Goal: Information Seeking & Learning: Learn about a topic

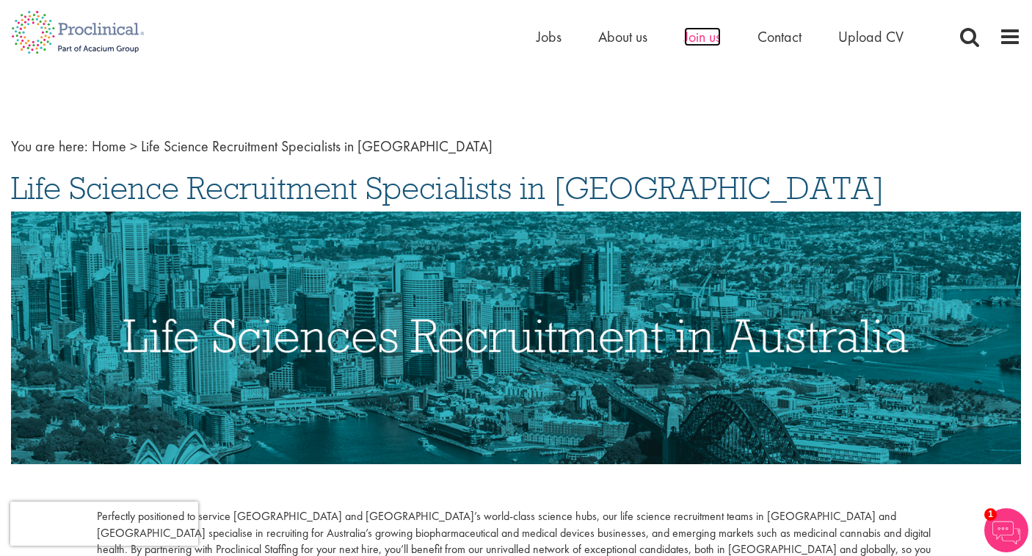
click at [705, 37] on span "Join us" at bounding box center [702, 36] width 37 height 19
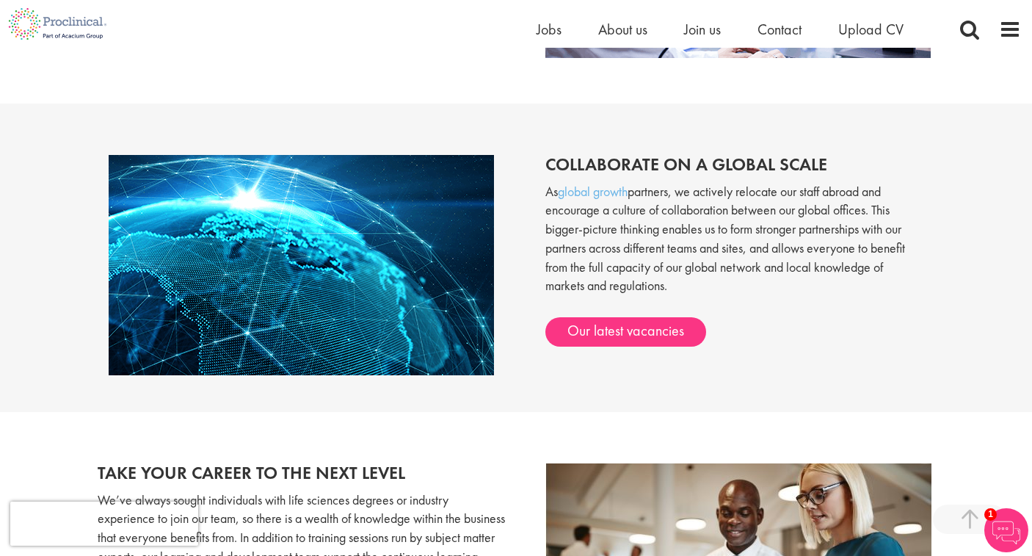
scroll to position [1124, 0]
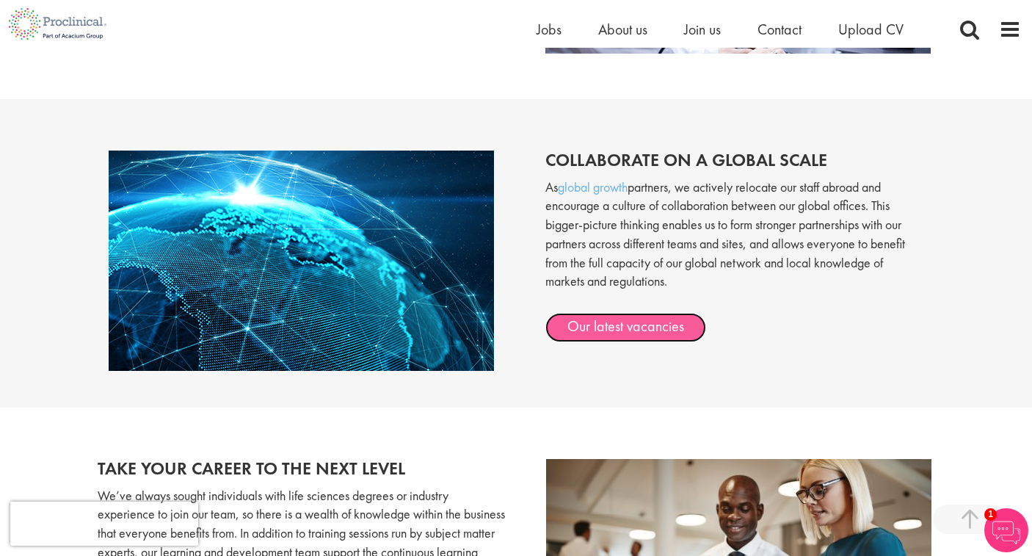
click at [607, 329] on link "Our latest vacancies" at bounding box center [626, 327] width 161 height 29
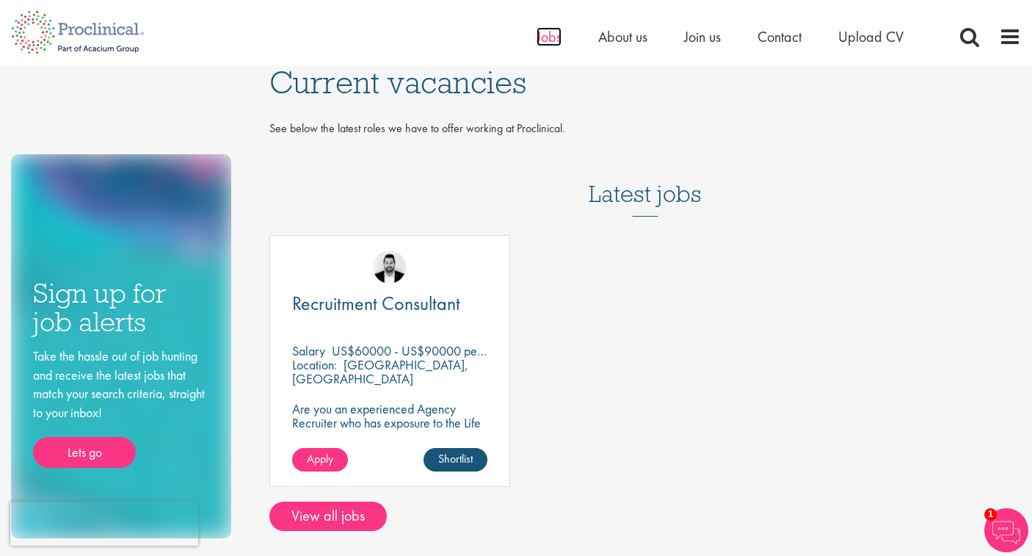
click at [548, 40] on span "Jobs" at bounding box center [549, 36] width 25 height 19
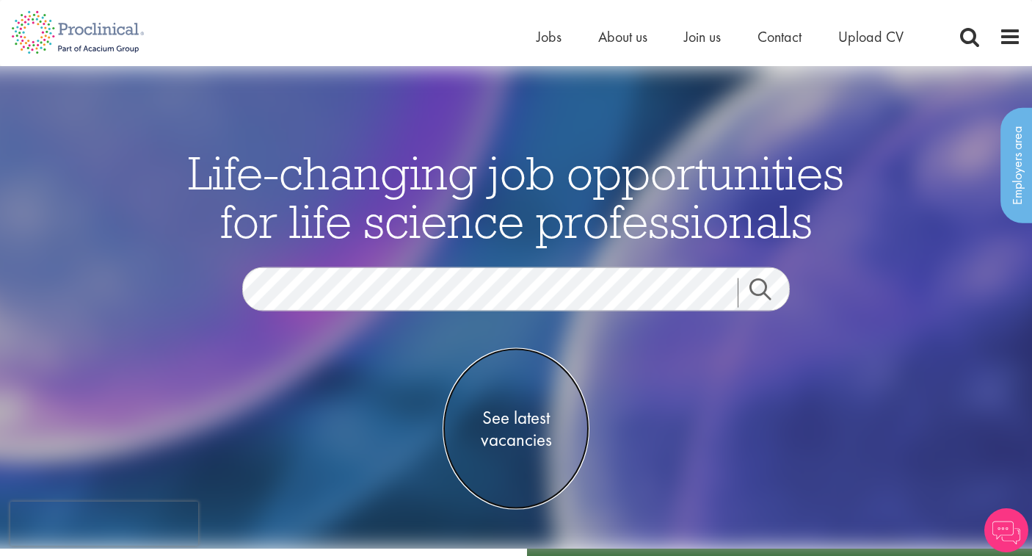
click at [517, 441] on span "See latest vacancies" at bounding box center [516, 429] width 147 height 44
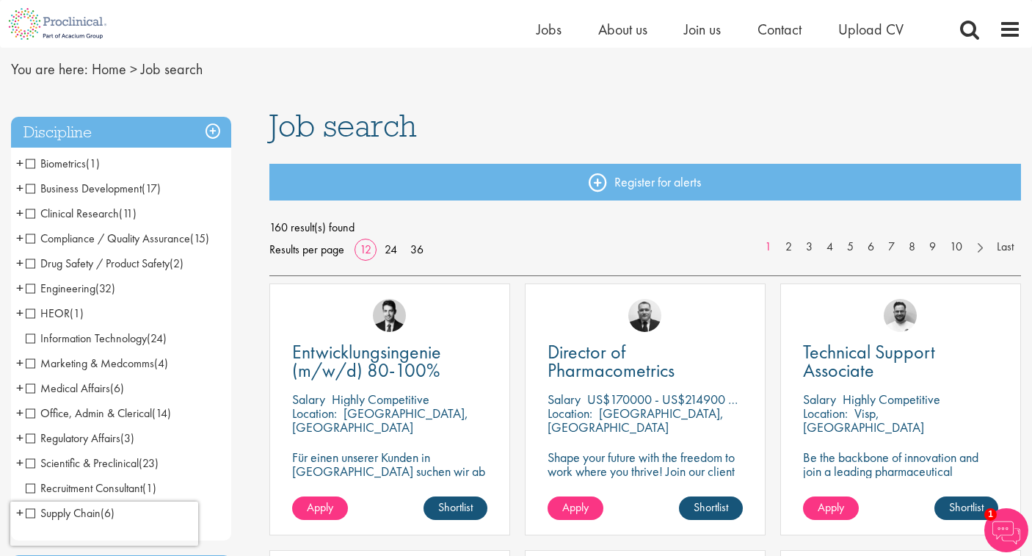
scroll to position [42, 0]
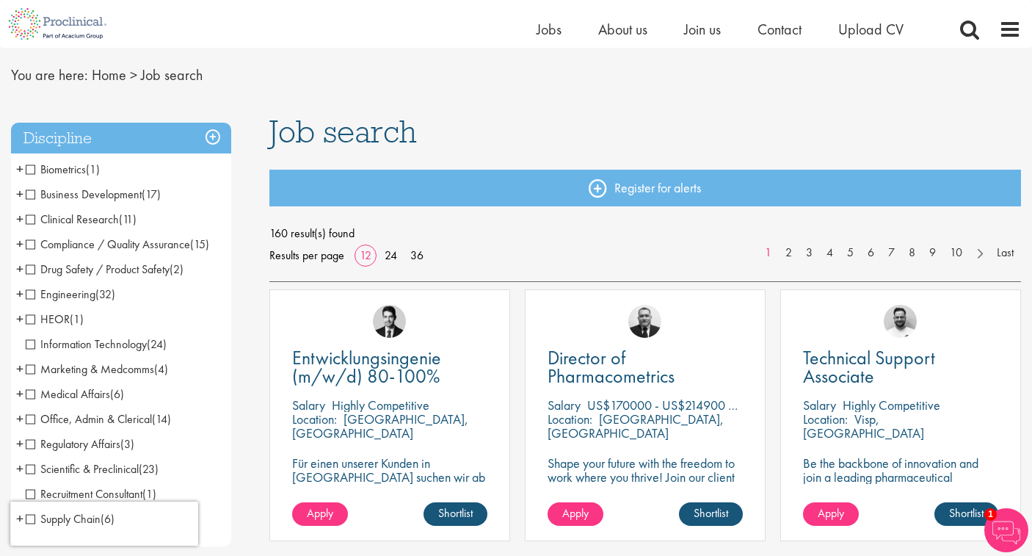
click at [32, 197] on span "Business Development" at bounding box center [84, 194] width 116 height 15
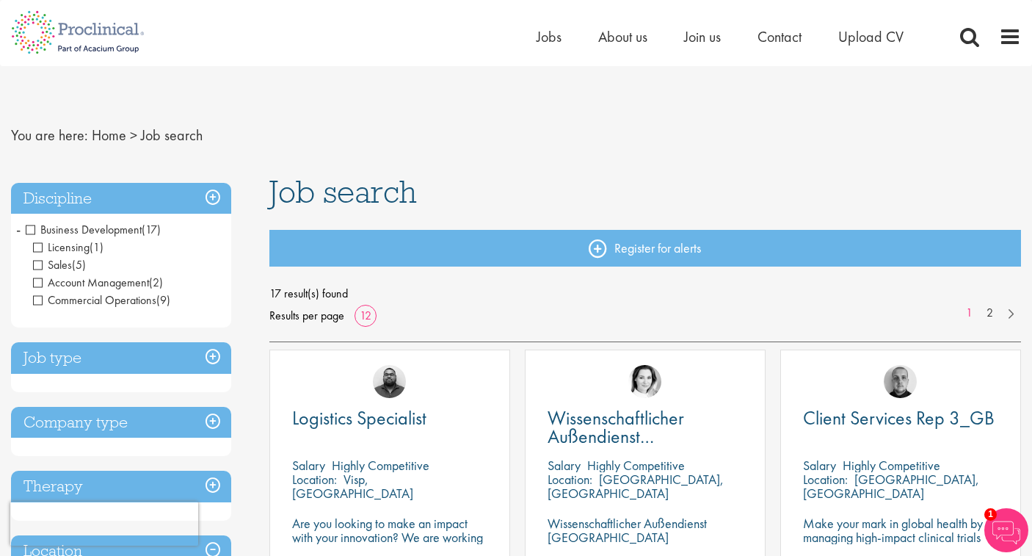
click at [38, 250] on span "Licensing" at bounding box center [61, 246] width 57 height 15
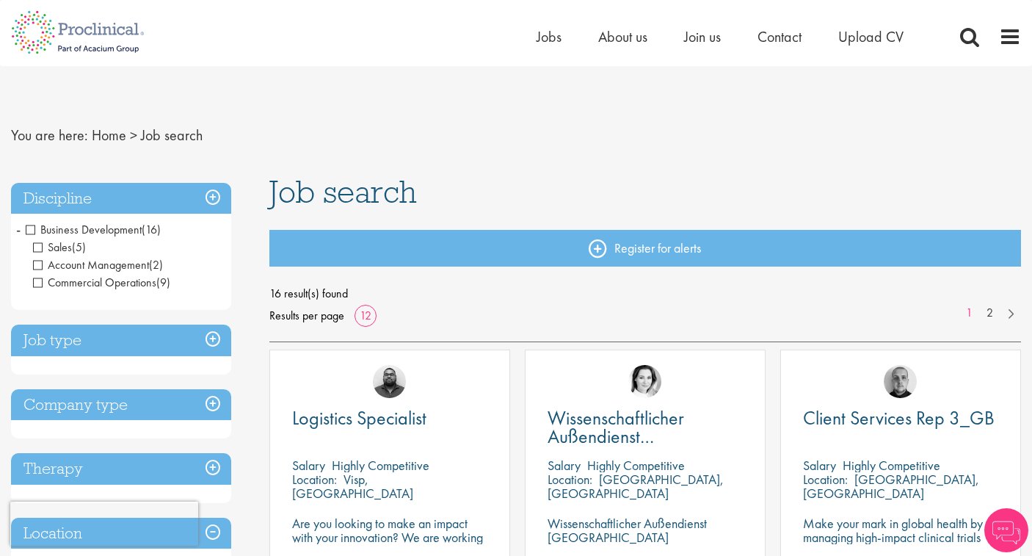
click at [39, 252] on span "Sales" at bounding box center [52, 246] width 39 height 15
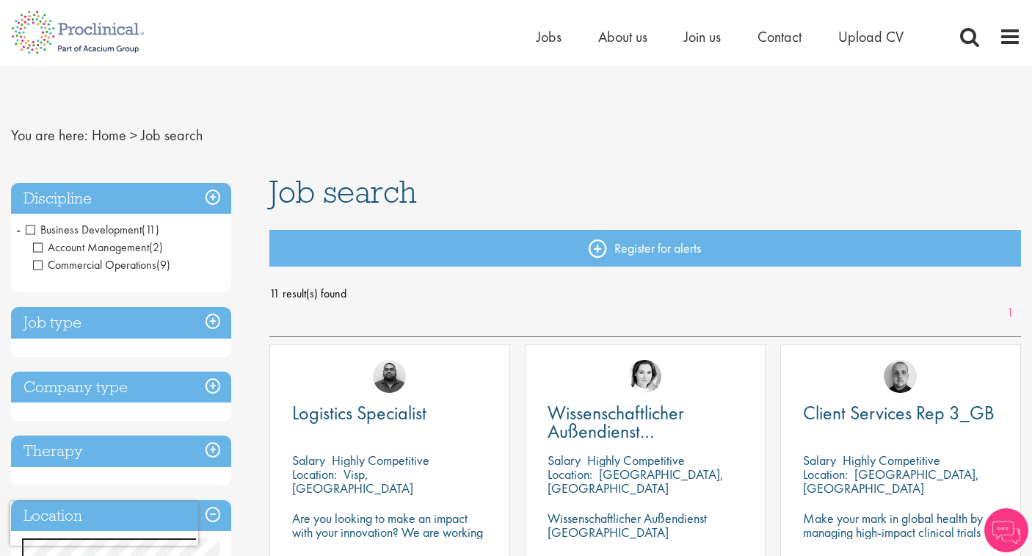
drag, startPoint x: 0, startPoint y: 0, endPoint x: 38, endPoint y: 251, distance: 254.0
click at [38, 251] on span "Account Management" at bounding box center [91, 246] width 116 height 15
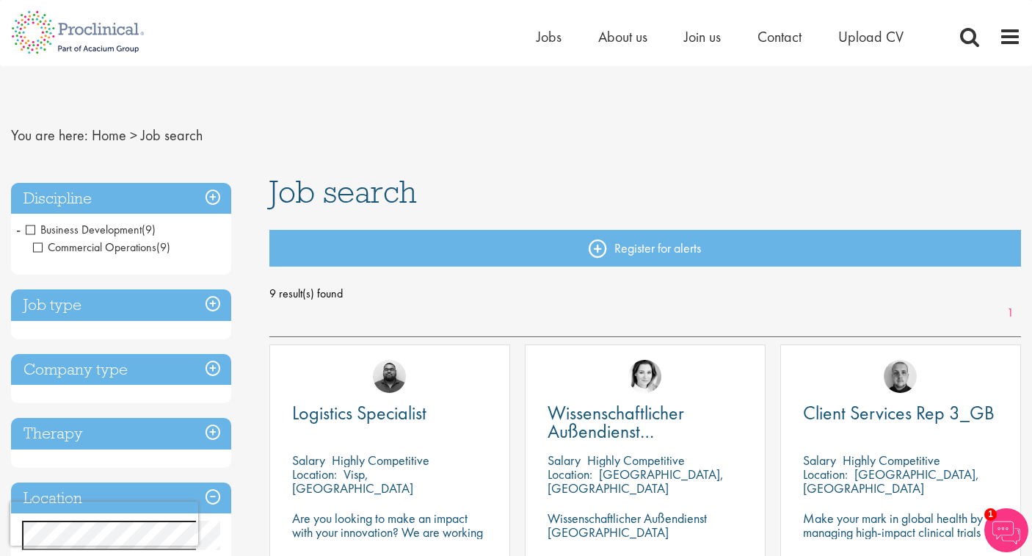
click at [212, 198] on h3 "Discipline" at bounding box center [121, 199] width 220 height 32
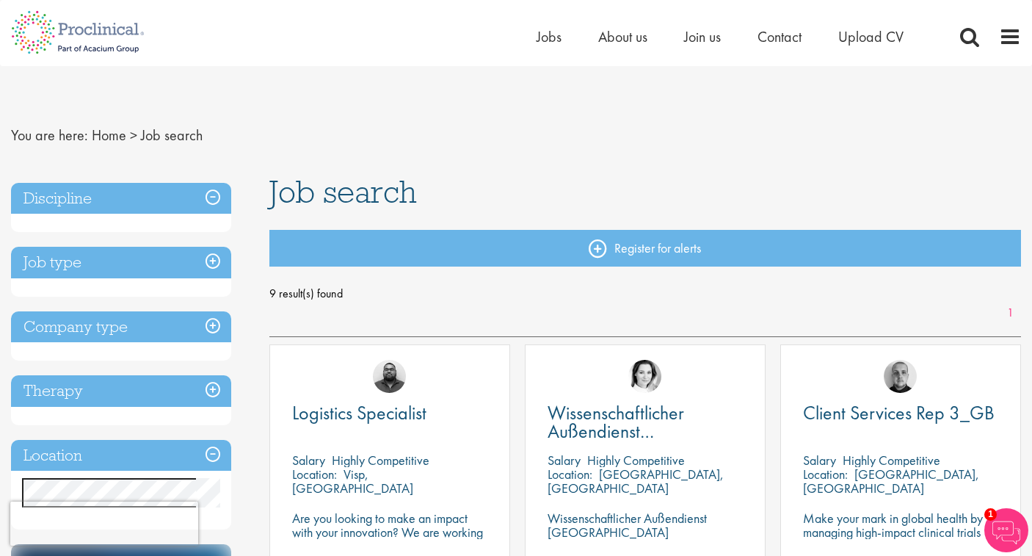
click at [212, 198] on h3 "Discipline" at bounding box center [121, 199] width 220 height 32
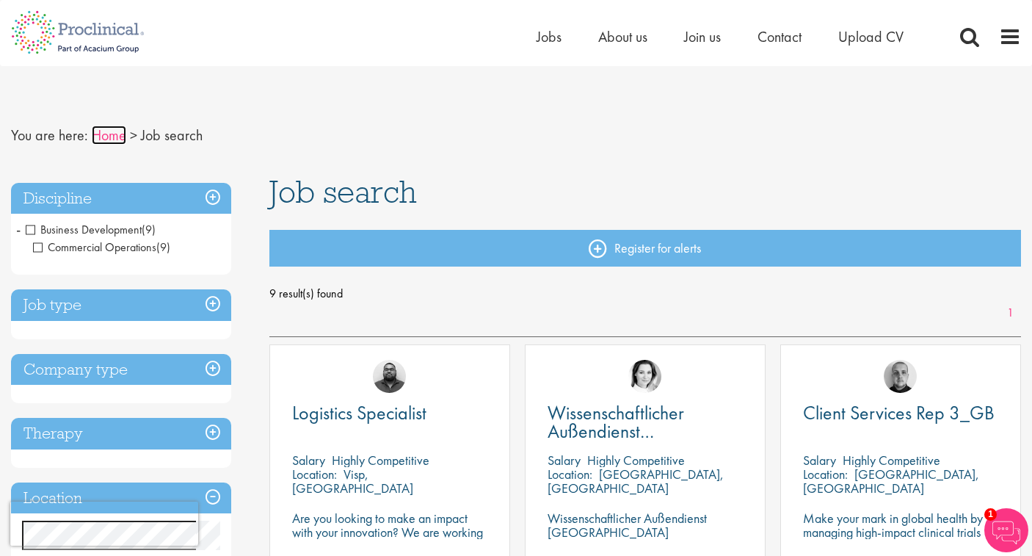
click at [106, 140] on link "Home" at bounding box center [109, 135] width 35 height 19
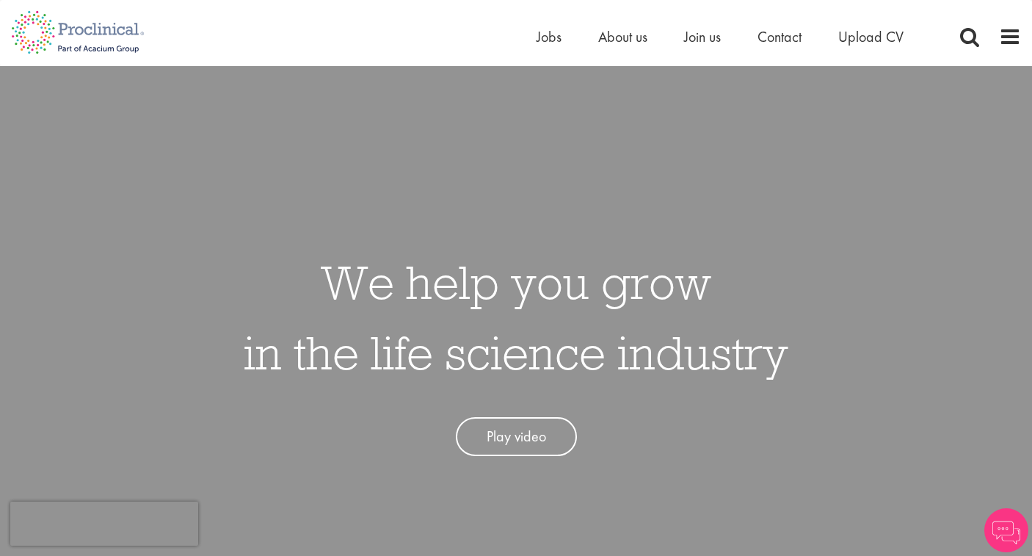
scroll to position [2, 0]
click at [548, 41] on span "Jobs" at bounding box center [549, 36] width 25 height 19
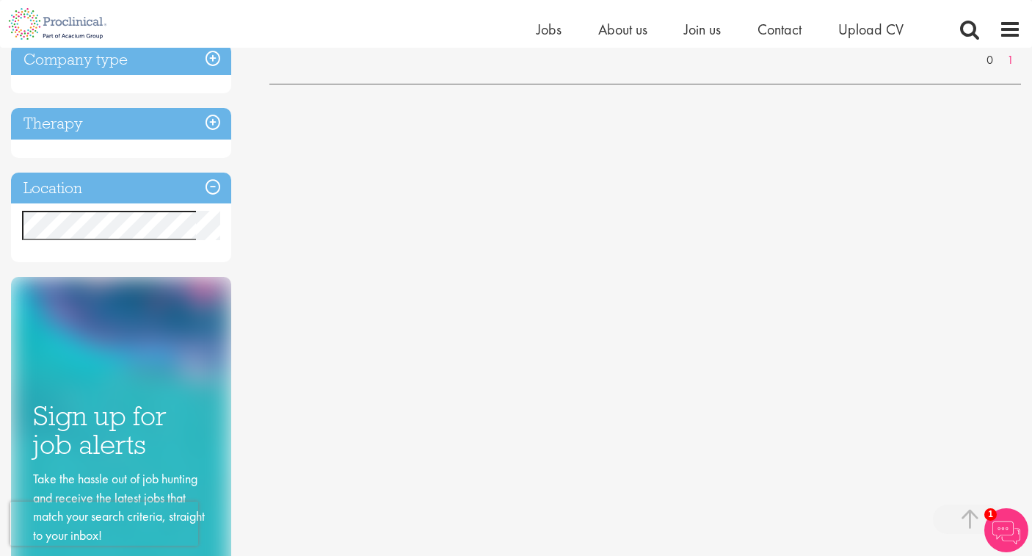
scroll to position [375, 0]
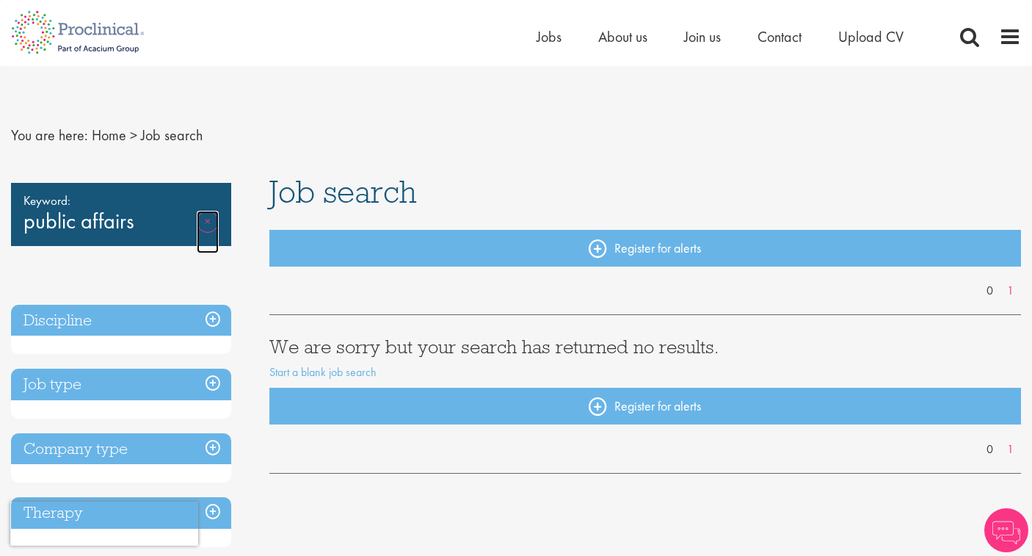
click at [212, 223] on link "Remove" at bounding box center [208, 232] width 22 height 43
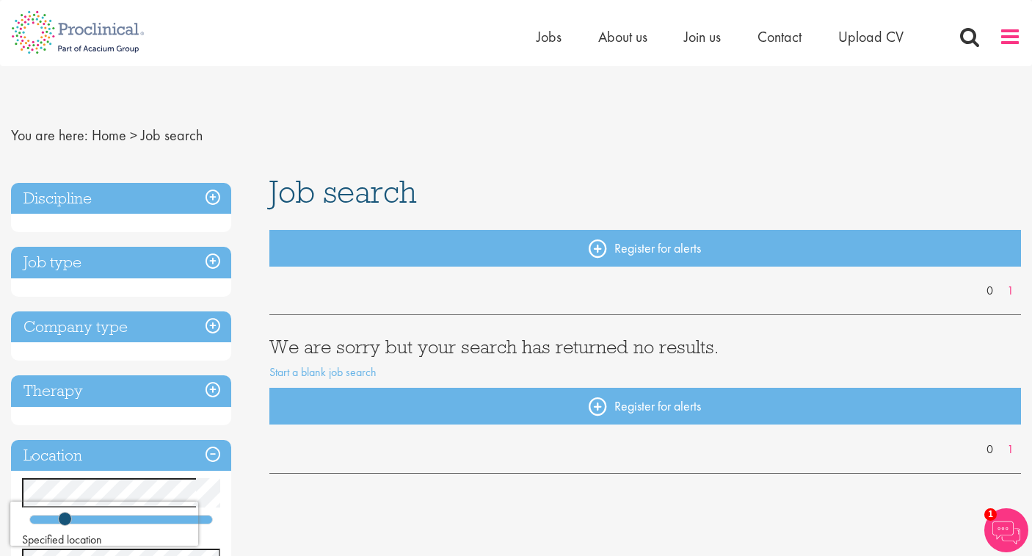
click at [1012, 41] on span at bounding box center [1010, 37] width 22 height 22
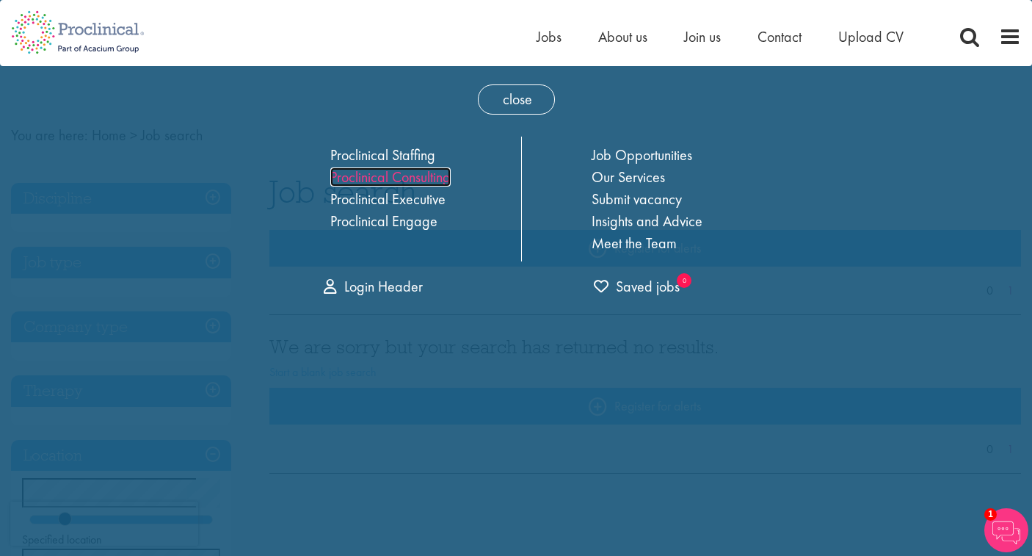
click at [419, 177] on link "Proclinical Consulting" at bounding box center [390, 176] width 120 height 19
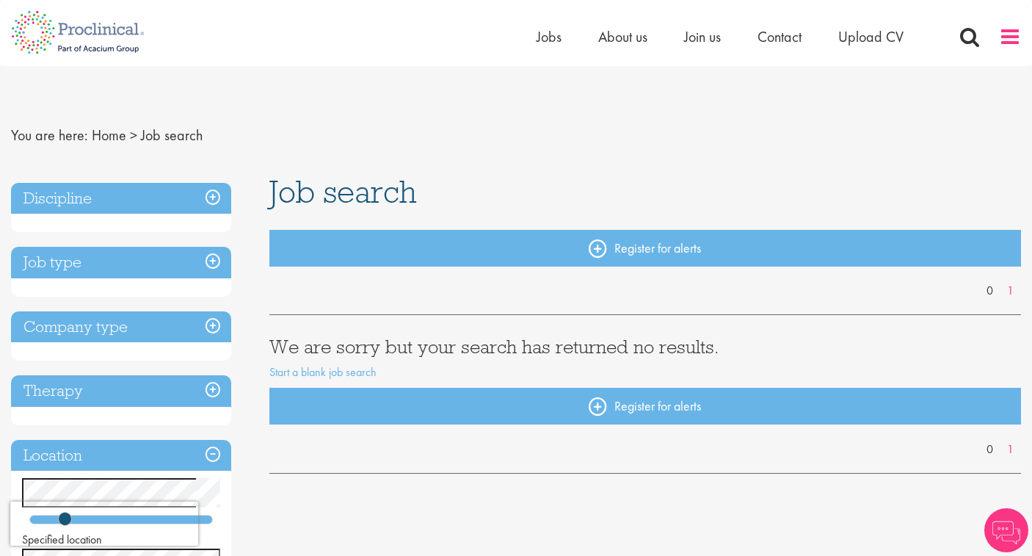
click at [1016, 36] on span at bounding box center [1010, 37] width 22 height 22
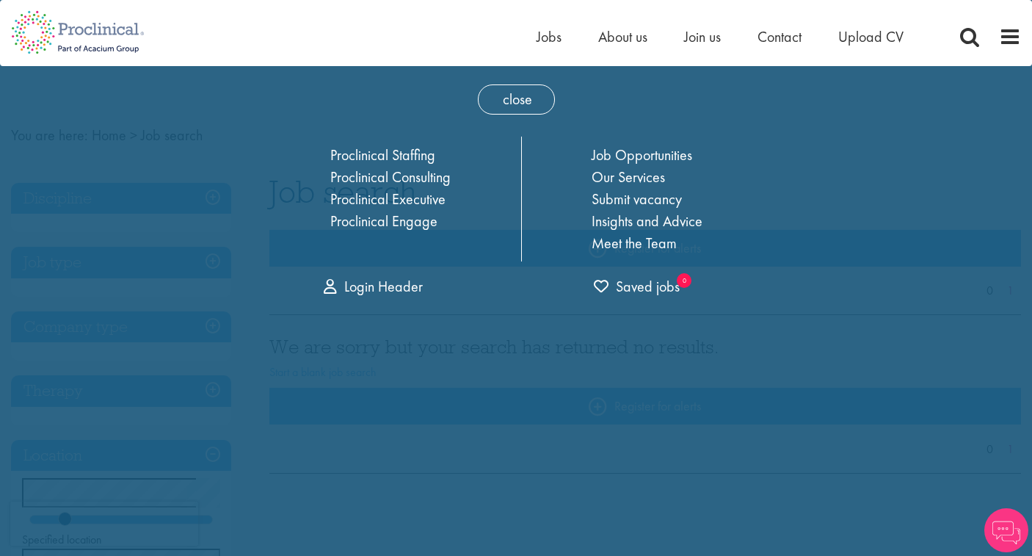
click at [450, 201] on ul "Proclinical Staffing Proclinical Consulting Proclinical Executive Proclinical E…" at bounding box center [390, 188] width 157 height 88
click at [410, 203] on link "Proclinical Executive" at bounding box center [387, 198] width 115 height 19
